Goal: Task Accomplishment & Management: Manage account settings

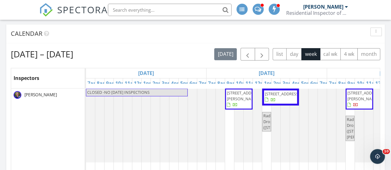
scroll to position [247, 0]
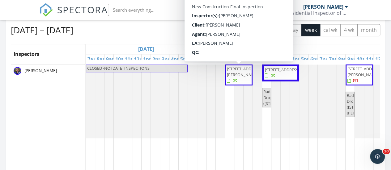
click at [236, 76] on span "1125 Elowen Dr Lot 34, Austell 30168" at bounding box center [244, 71] width 35 height 11
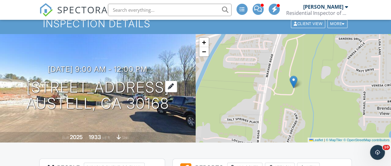
scroll to position [31, 0]
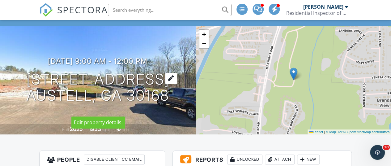
drag, startPoint x: 22, startPoint y: 68, endPoint x: 180, endPoint y: 109, distance: 163.3
click at [169, 104] on h1 "1125 Elowen Dr Lot 34 Austell, GA 30168" at bounding box center [97, 87] width 143 height 33
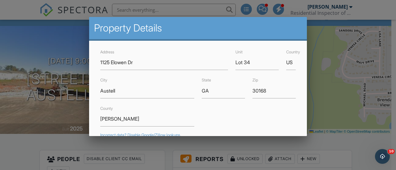
click at [41, 128] on div at bounding box center [198, 75] width 396 height 213
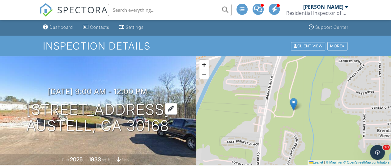
scroll to position [0, 0]
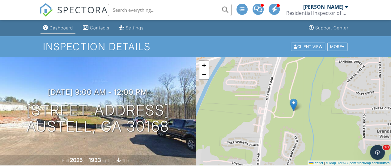
click at [64, 29] on div "Dashboard" at bounding box center [60, 27] width 23 height 5
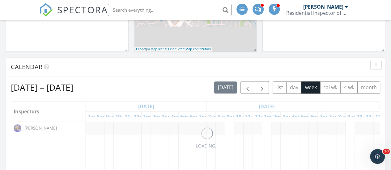
scroll to position [216, 0]
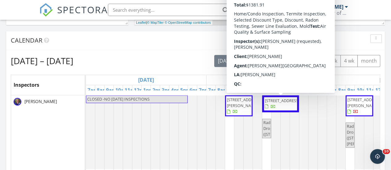
click at [279, 101] on span "5375 Hedgewick Way , Cumming 30040" at bounding box center [282, 101] width 35 height 6
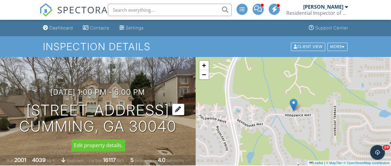
drag, startPoint x: 14, startPoint y: 106, endPoint x: 175, endPoint y: 129, distance: 163.0
click at [175, 129] on div "[DATE] 1:00 pm - 5:00 pm [STREET_ADDRESS] Cumming, GA 30040" at bounding box center [98, 111] width 196 height 47
